Goal: Information Seeking & Learning: Learn about a topic

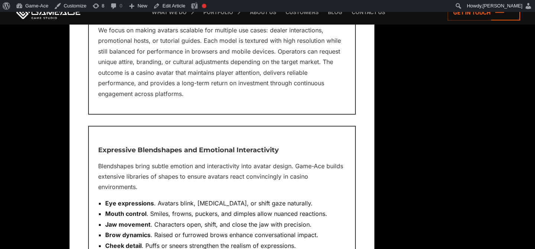
scroll to position [3661, 0]
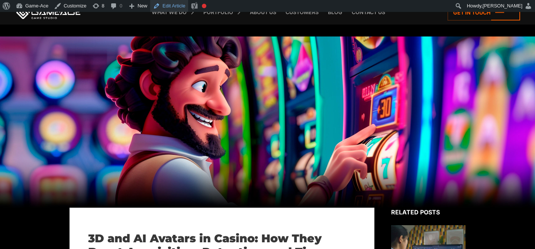
click at [170, 8] on link "Edit Article" at bounding box center [169, 6] width 38 height 12
click at [334, 14] on link "Blog" at bounding box center [335, 12] width 22 height 25
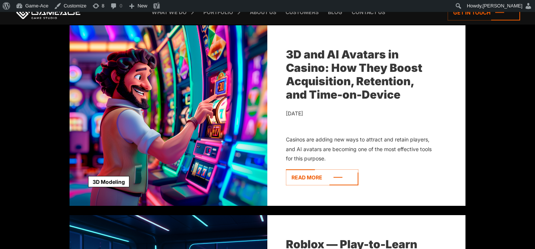
scroll to position [271, 0]
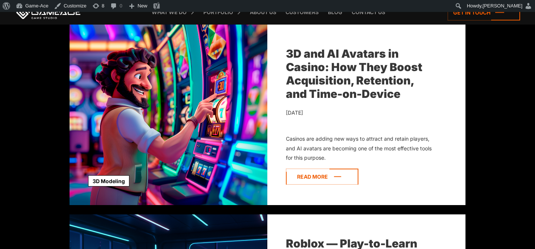
click at [306, 178] on icon at bounding box center [322, 176] width 72 height 16
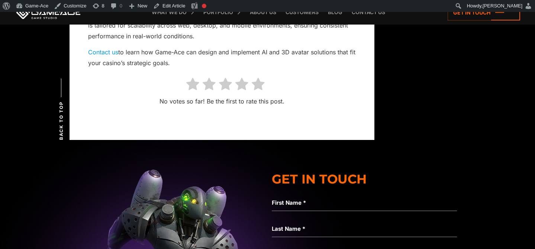
scroll to position [5170, 0]
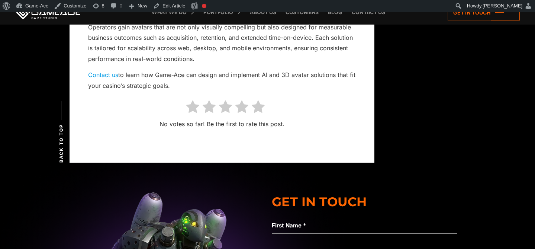
click at [255, 100] on icon at bounding box center [257, 107] width 13 height 14
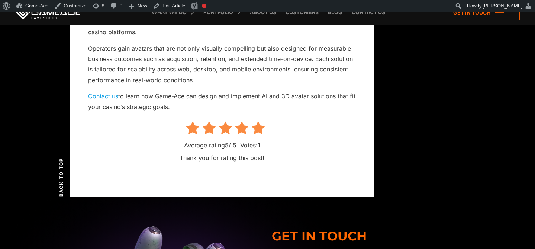
scroll to position [5149, 0]
